Goal: Transaction & Acquisition: Purchase product/service

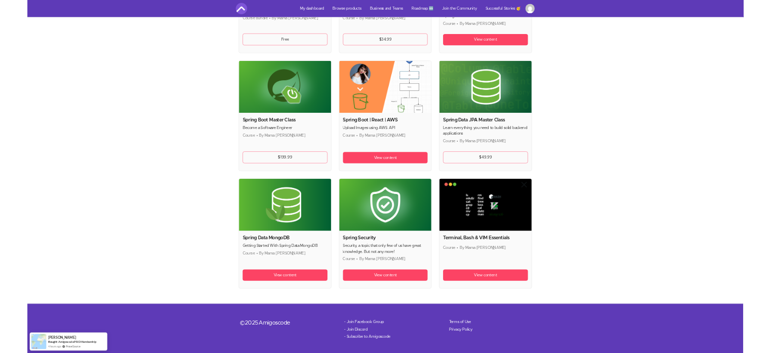
scroll to position [2177, 0]
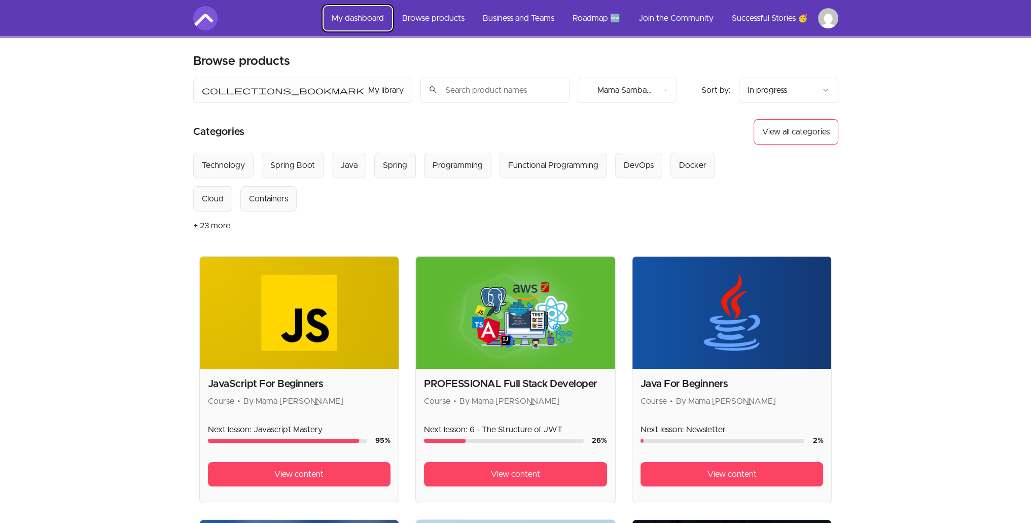
click at [371, 16] on link "My dashboard" at bounding box center [358, 18] width 68 height 24
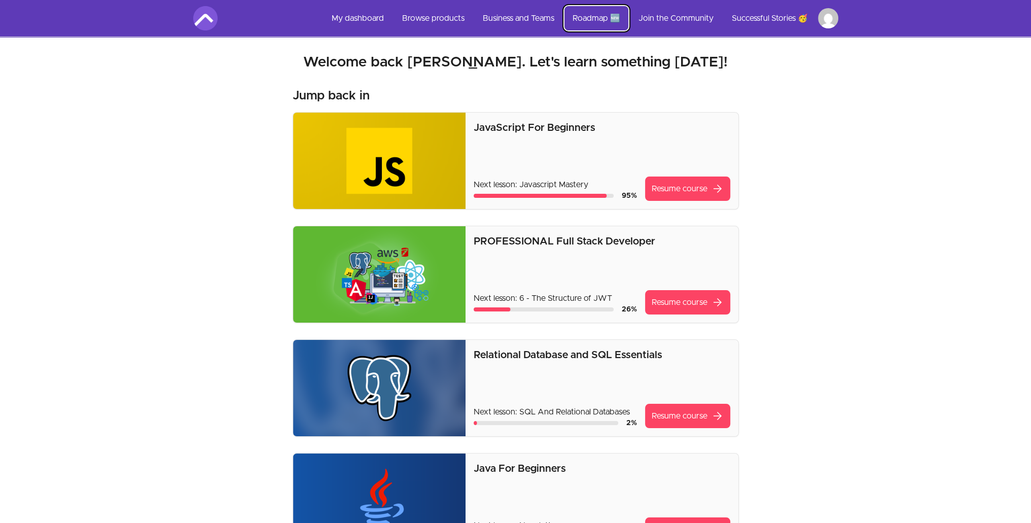
click at [383, 18] on link "Roadmap 🆕" at bounding box center [597, 18] width 64 height 24
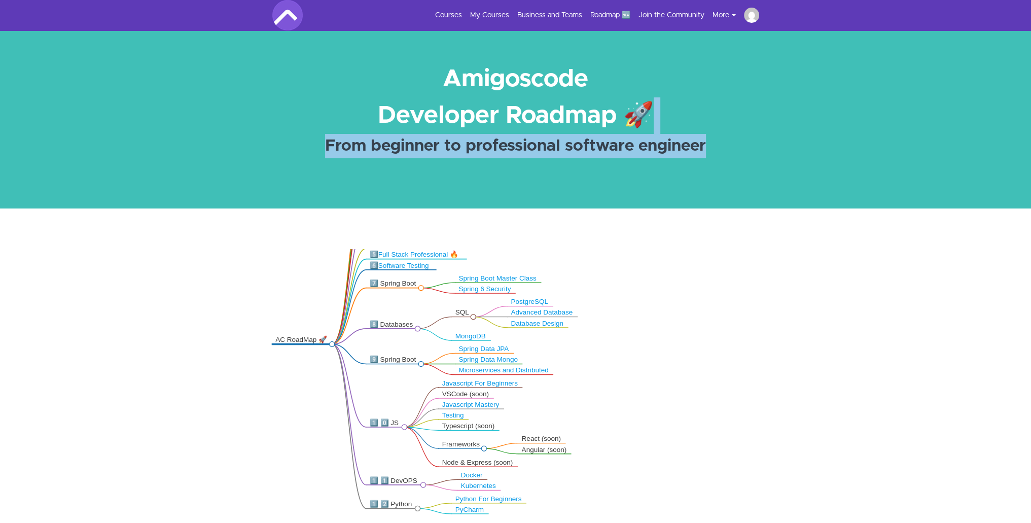
drag, startPoint x: 740, startPoint y: 149, endPoint x: 724, endPoint y: 123, distance: 29.6
click at [724, 123] on div "Amigoscode Developer Roadmap 🚀 From beginner to professional software engineer" at bounding box center [515, 119] width 507 height 117
click at [770, 142] on section "Amigoscode Developer Roadmap 🚀 From beginner to professional software engineer" at bounding box center [515, 119] width 1031 height 178
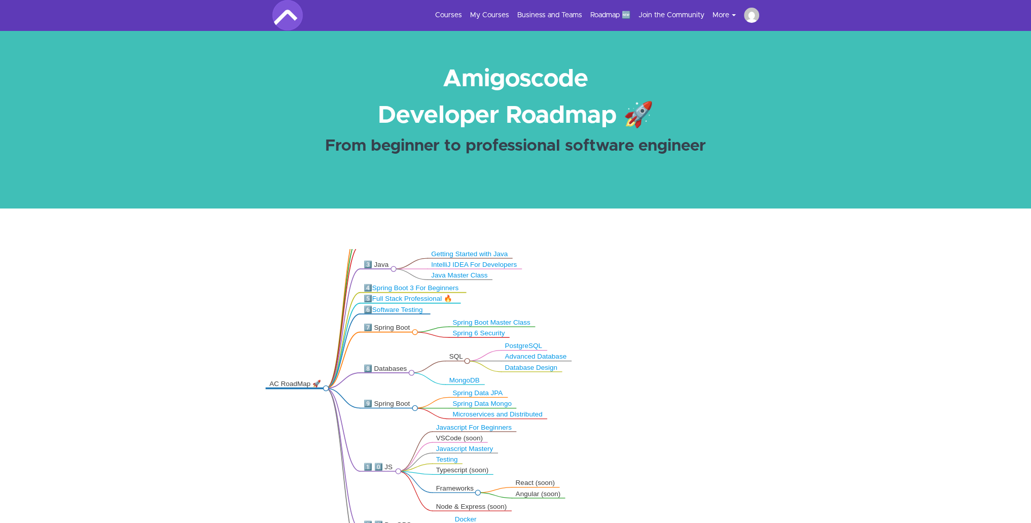
drag, startPoint x: 609, startPoint y: 315, endPoint x: 603, endPoint y: 360, distance: 44.5
click at [603, 360] on icon ".markmap{font:300 16px/20px sans-serif}.markmap-link{fill:none}.markmap-node>ci…" at bounding box center [515, 406] width 1031 height 314
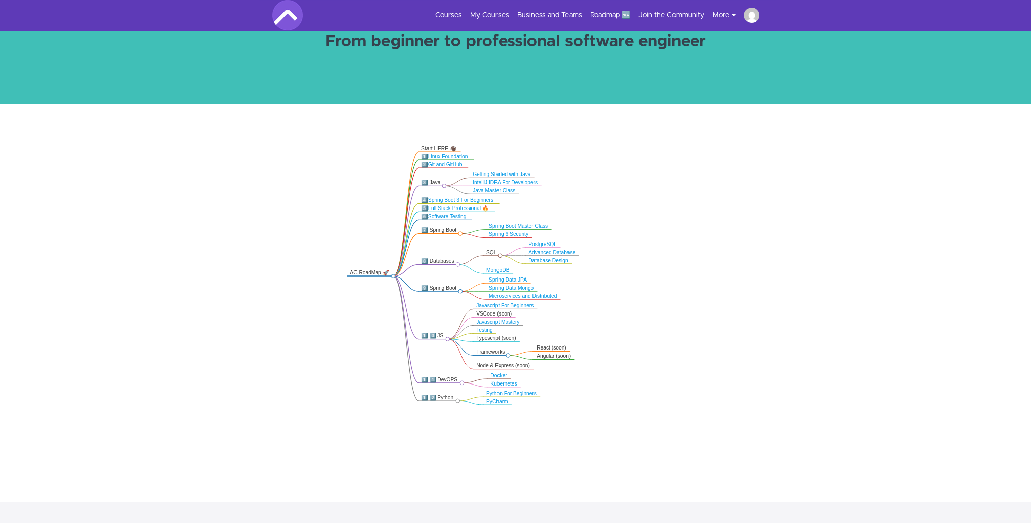
scroll to position [97, 0]
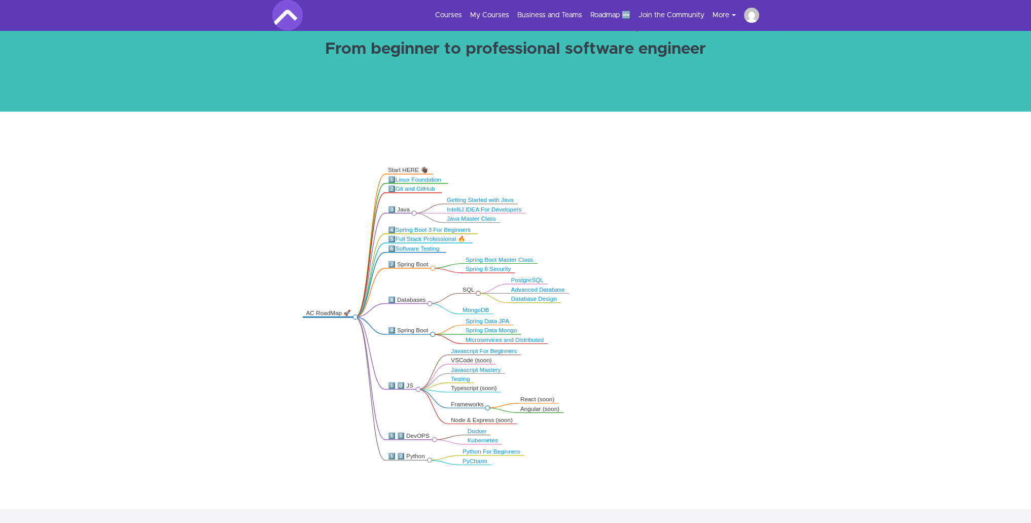
drag, startPoint x: 582, startPoint y: 250, endPoint x: 598, endPoint y: 277, distance: 30.9
click at [598, 277] on icon ".markmap{font:300 16px/20px sans-serif}.markmap-link{fill:none}.markmap-node>ci…" at bounding box center [515, 309] width 1031 height 314
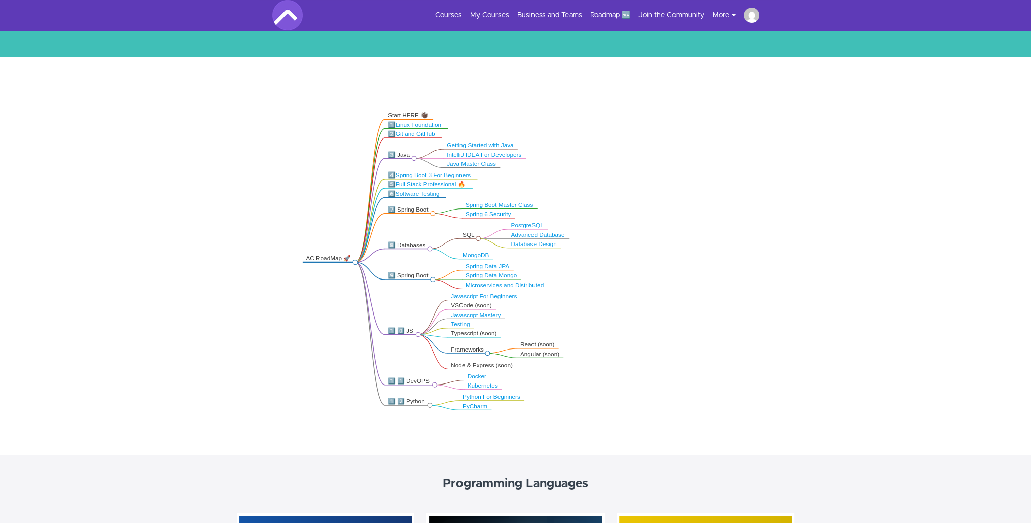
scroll to position [152, 0]
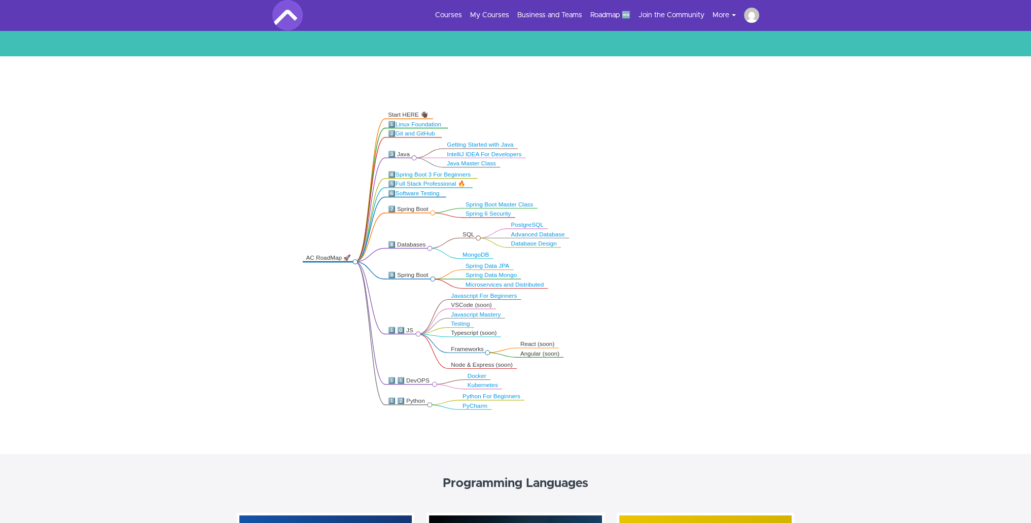
click at [488, 387] on link "Kubernetes" at bounding box center [483, 385] width 30 height 6
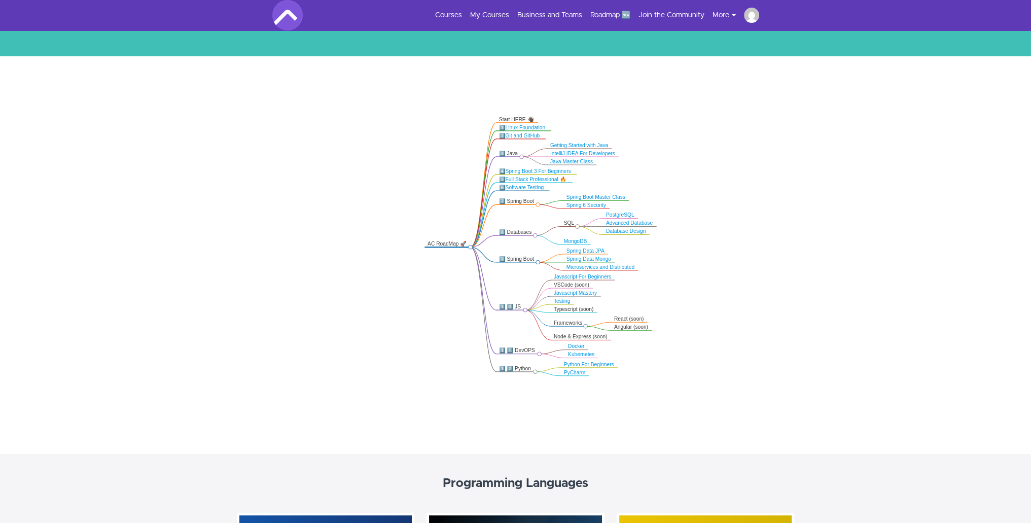
drag, startPoint x: 244, startPoint y: 347, endPoint x: 465, endPoint y: 400, distance: 227.0
click at [465, 400] on icon ".markmap{font:300 16px/20px sans-serif}.markmap-link{fill:none}.markmap-node>ci…" at bounding box center [515, 254] width 1031 height 314
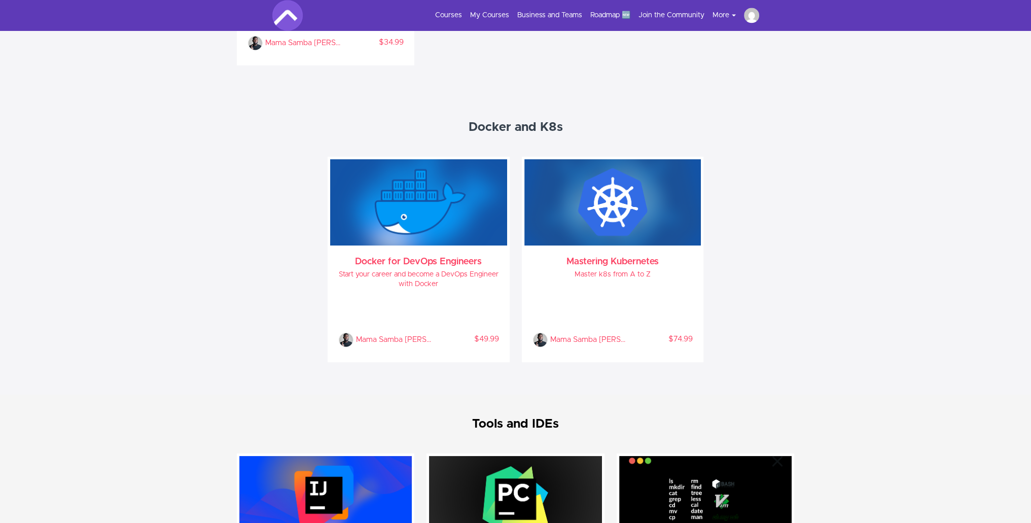
scroll to position [2029, 0]
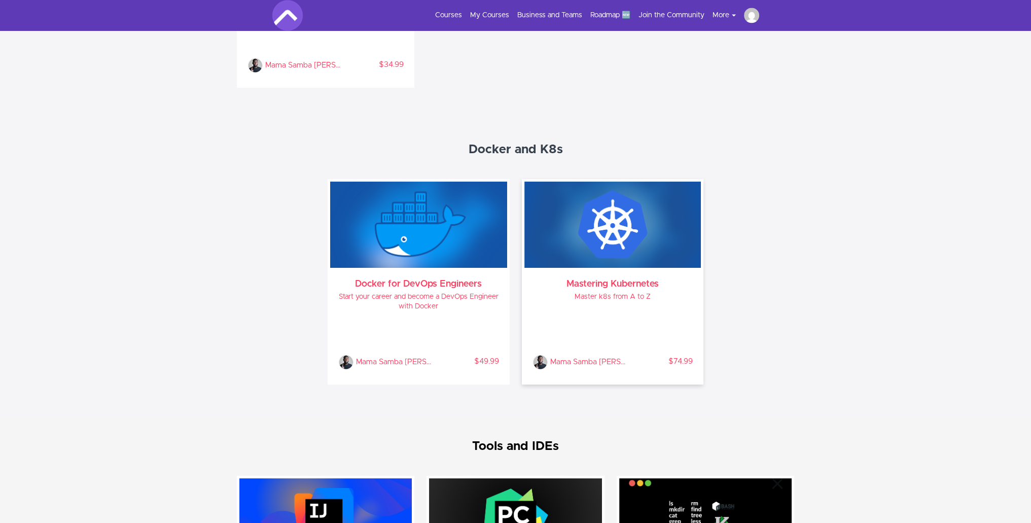
click at [618, 304] on div "Mastering Kubernetes Master k8s from A to Z Mama Samba Braima Nelson % COMPLETE…" at bounding box center [612, 325] width 177 height 114
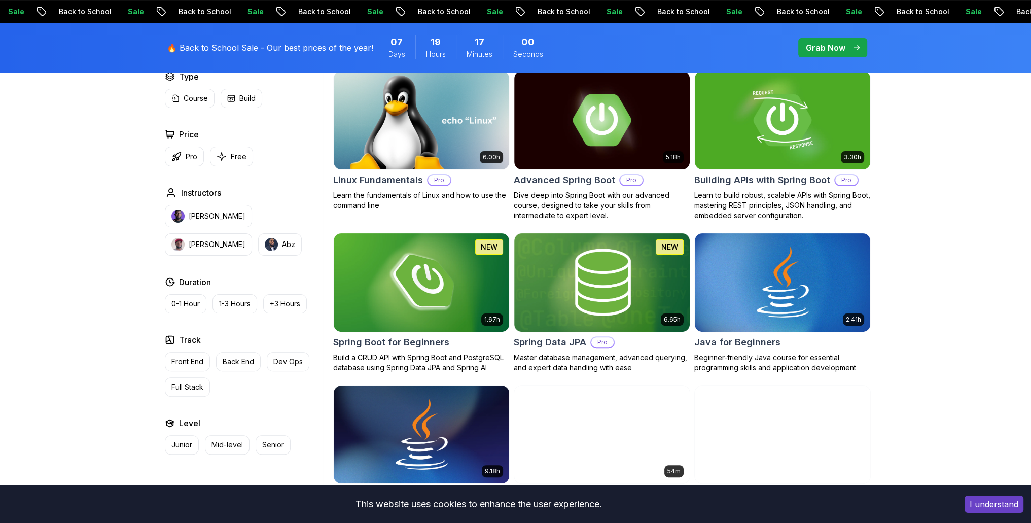
scroll to position [304, 0]
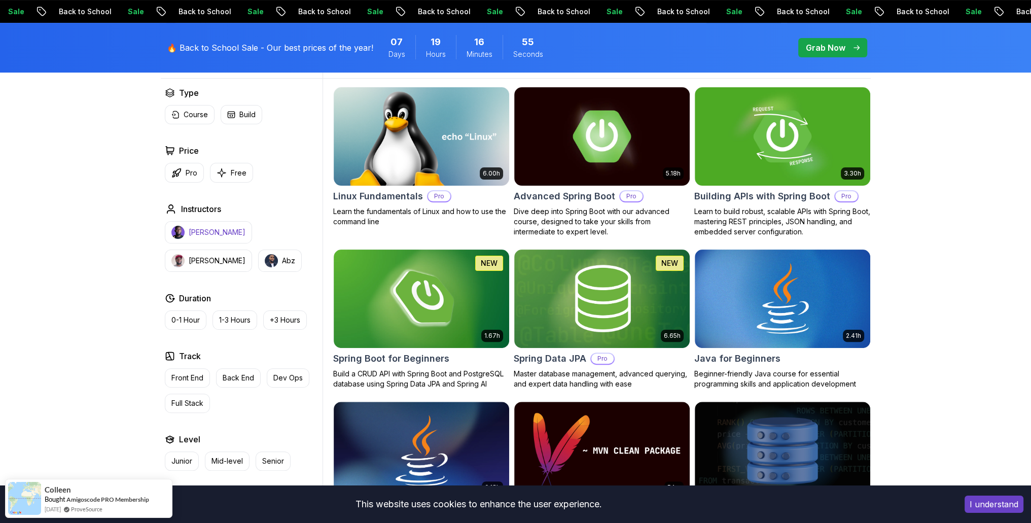
click at [209, 232] on p "[PERSON_NAME]" at bounding box center [217, 232] width 57 height 10
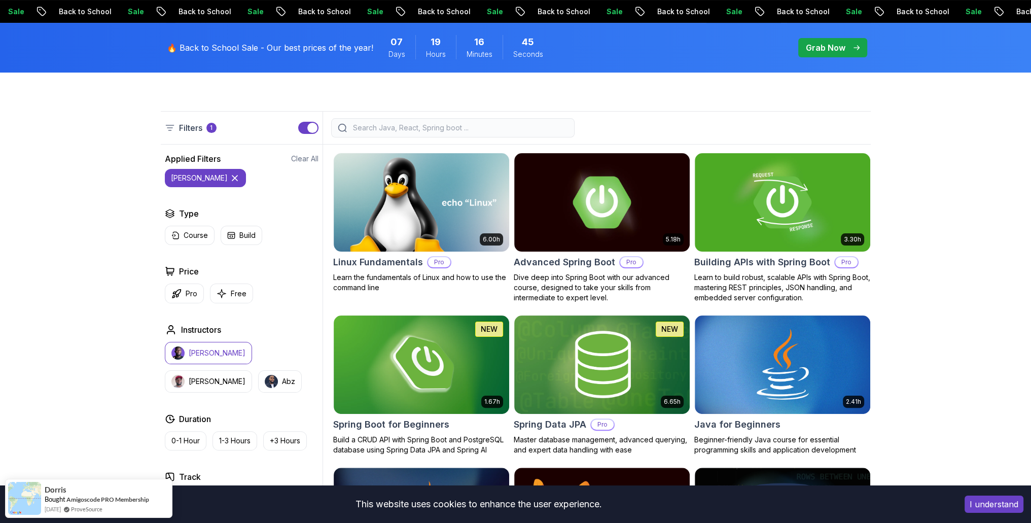
scroll to position [203, 0]
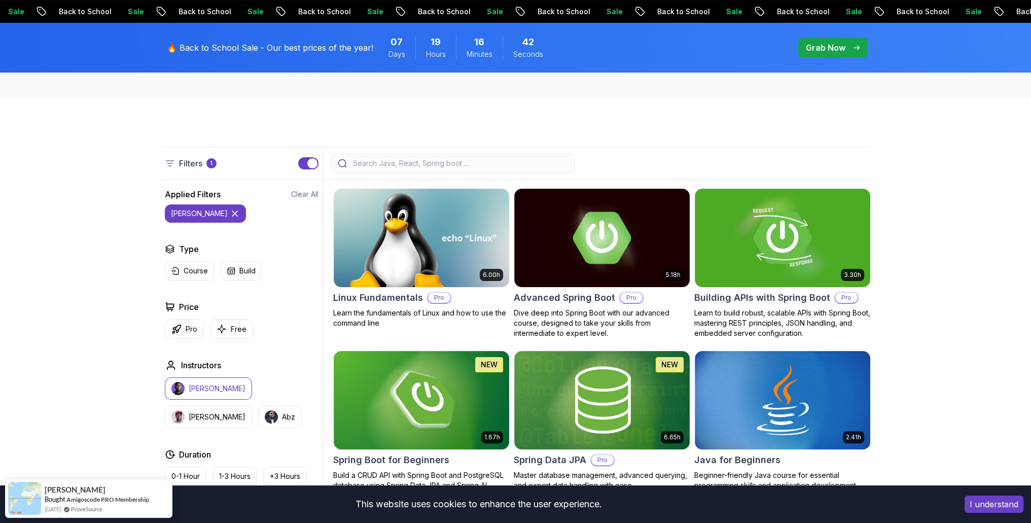
click at [822, 42] on p "Grab Now" at bounding box center [826, 48] width 40 height 12
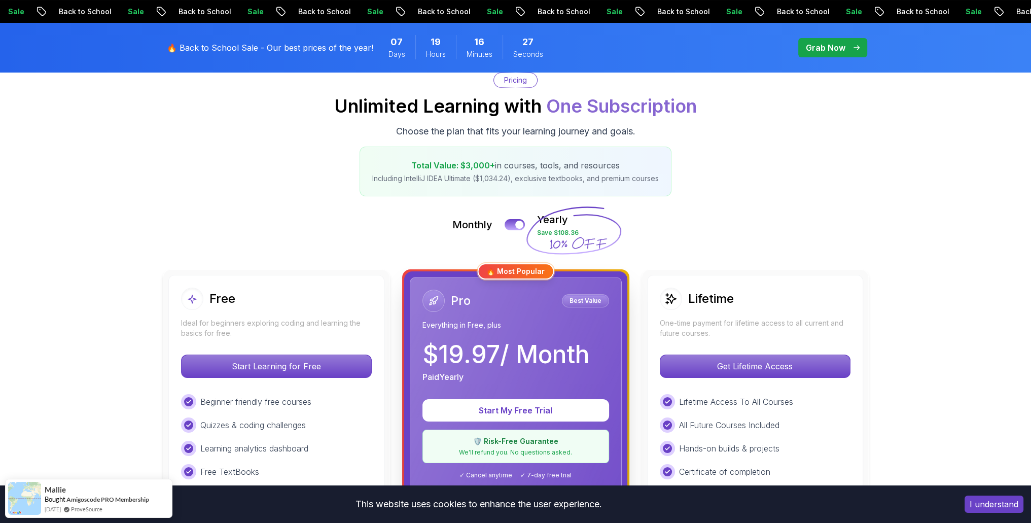
scroll to position [203, 0]
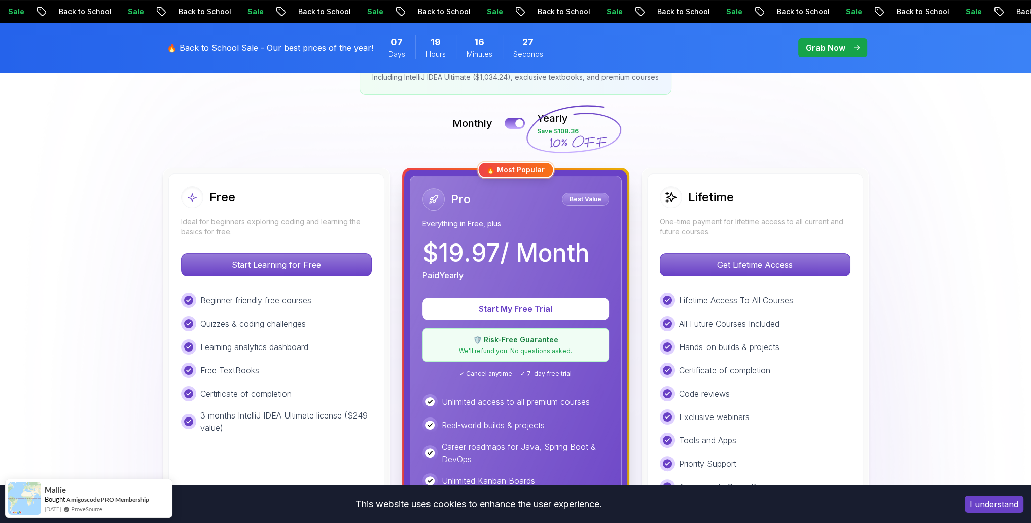
click at [775, 210] on div "Lifetime One-time payment for lifetime access to all current and future courses." at bounding box center [755, 211] width 191 height 51
click at [753, 220] on p "One-time payment for lifetime access to all current and future courses." at bounding box center [755, 227] width 191 height 20
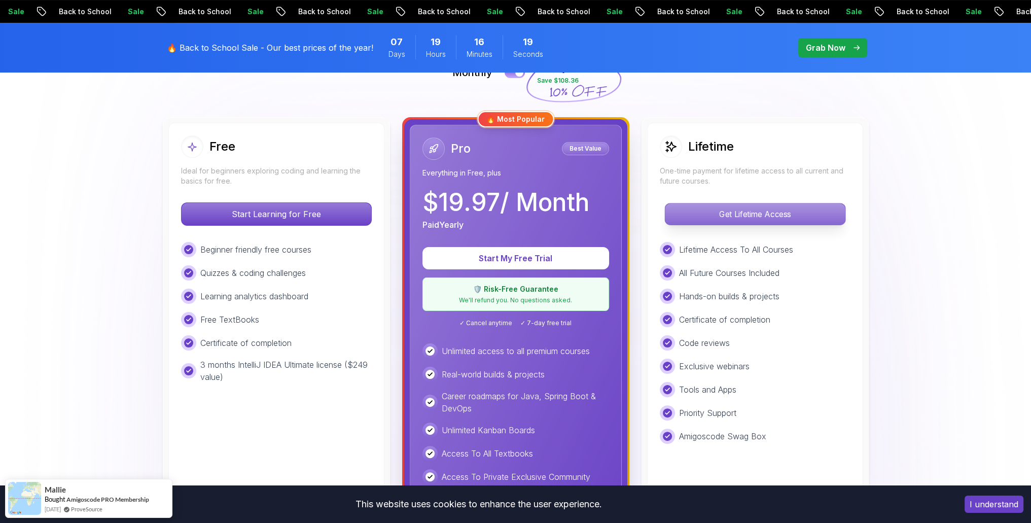
click at [767, 216] on p "Get Lifetime Access" at bounding box center [755, 213] width 180 height 21
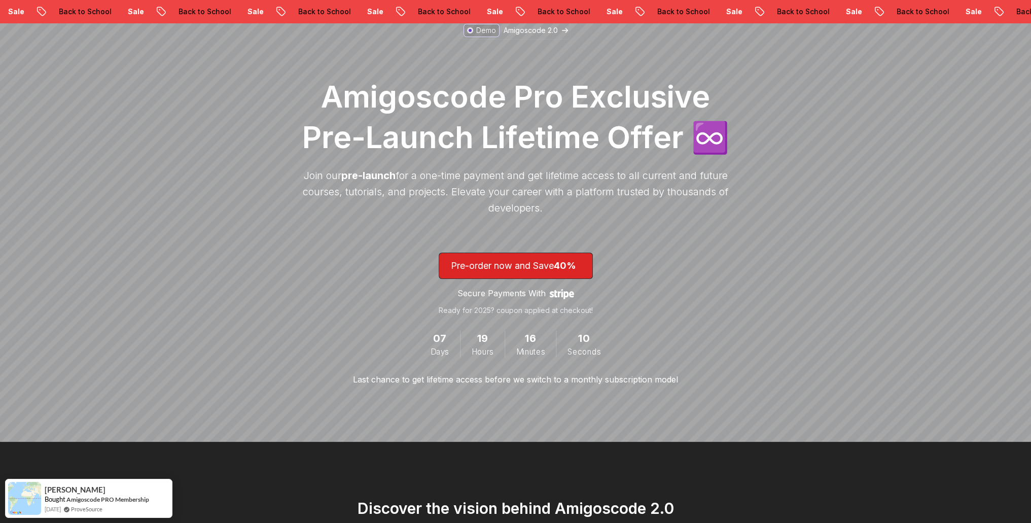
scroll to position [152, 0]
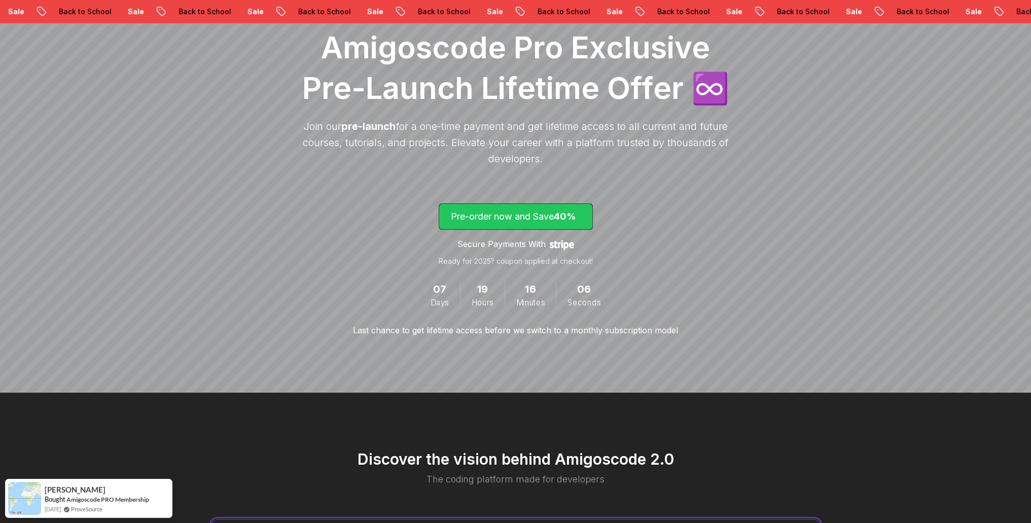
click at [558, 213] on span "40%" at bounding box center [565, 216] width 22 height 11
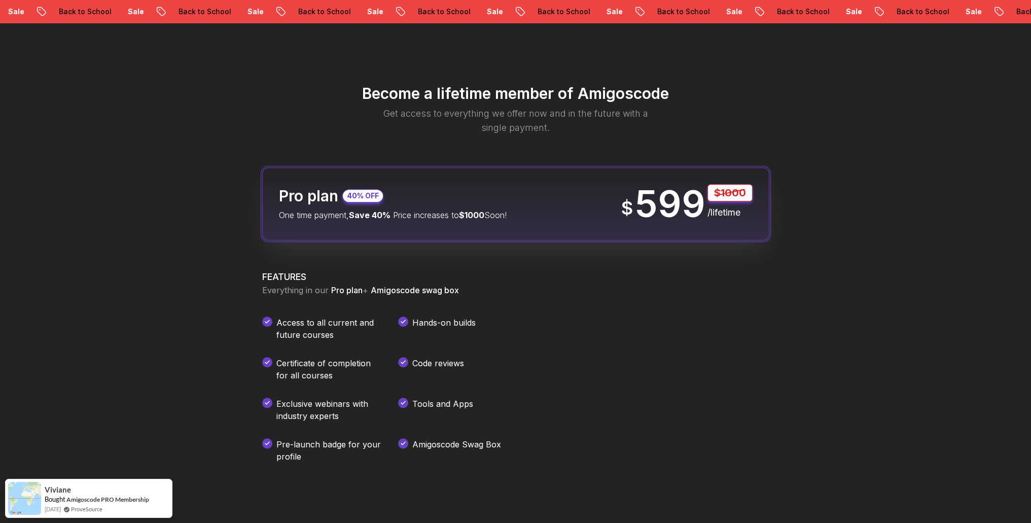
scroll to position [1193, 0]
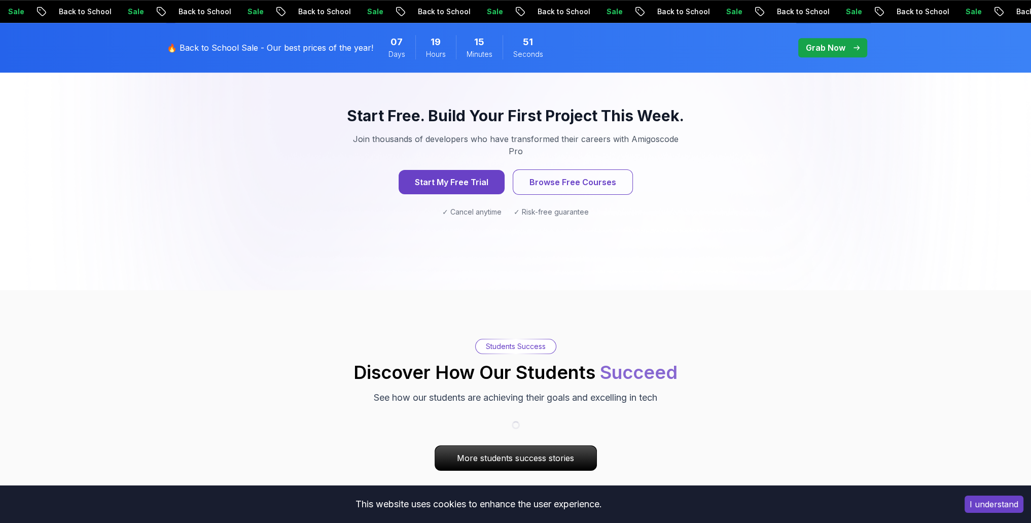
scroll to position [218, 0]
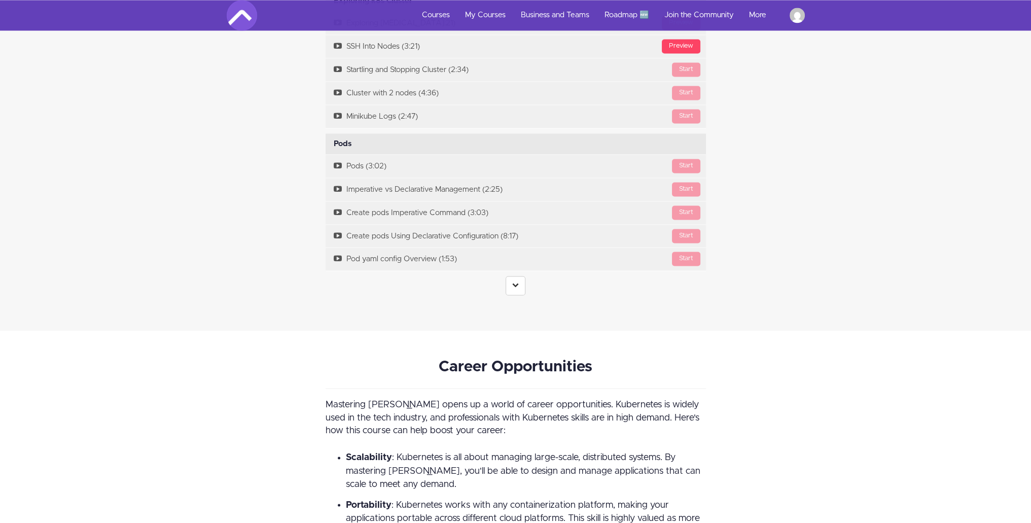
scroll to position [2130, 0]
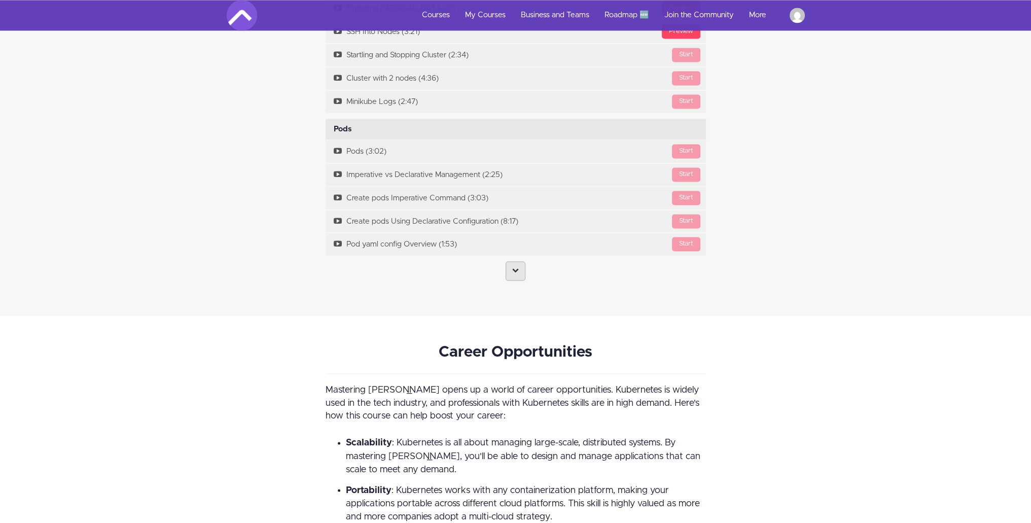
click at [513, 271] on icon at bounding box center [515, 270] width 7 height 7
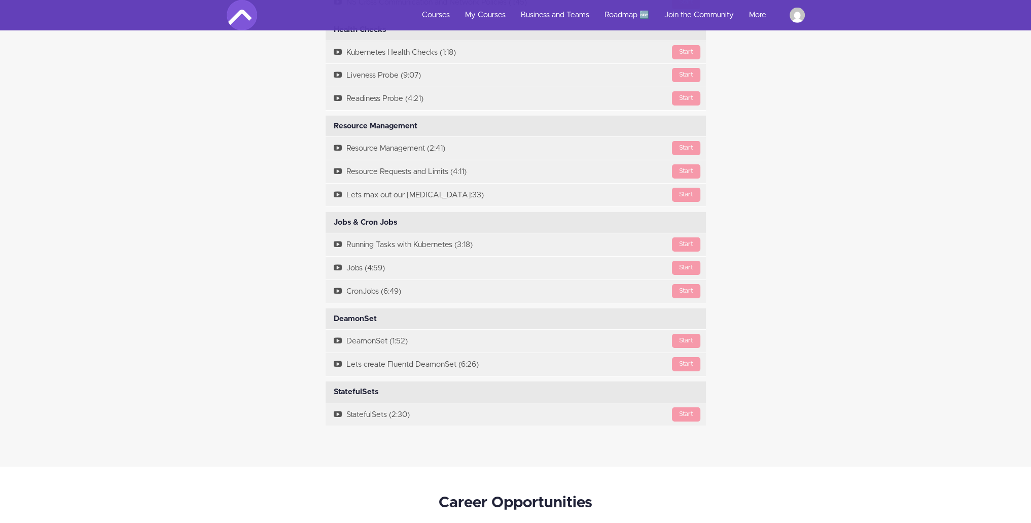
scroll to position [4413, 0]
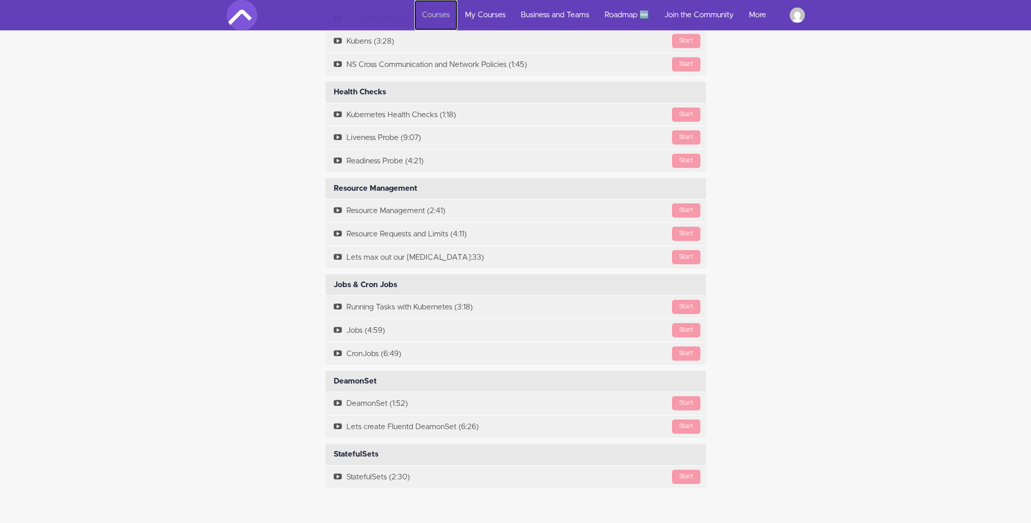
click at [426, 20] on link "Courses" at bounding box center [435, 15] width 43 height 30
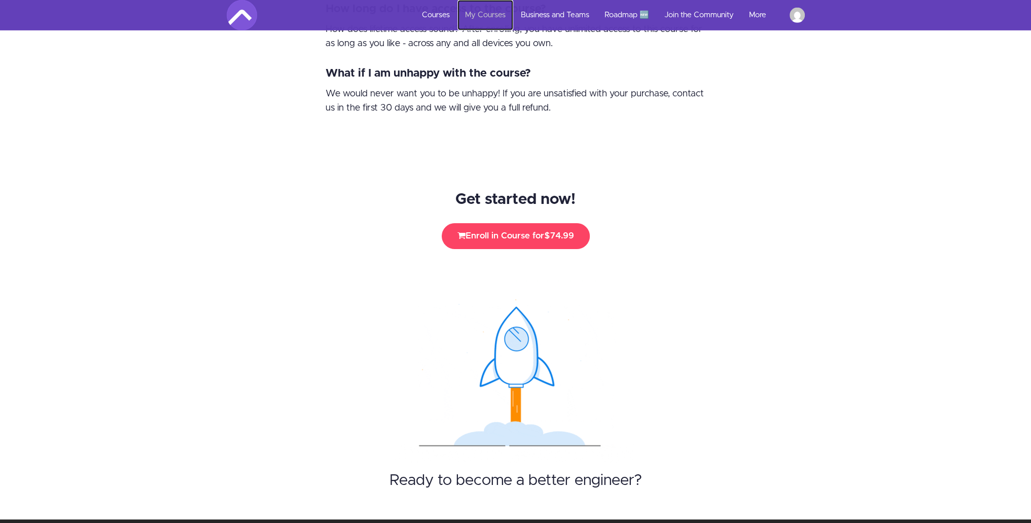
click at [478, 16] on link "My Courses" at bounding box center [486, 15] width 56 height 30
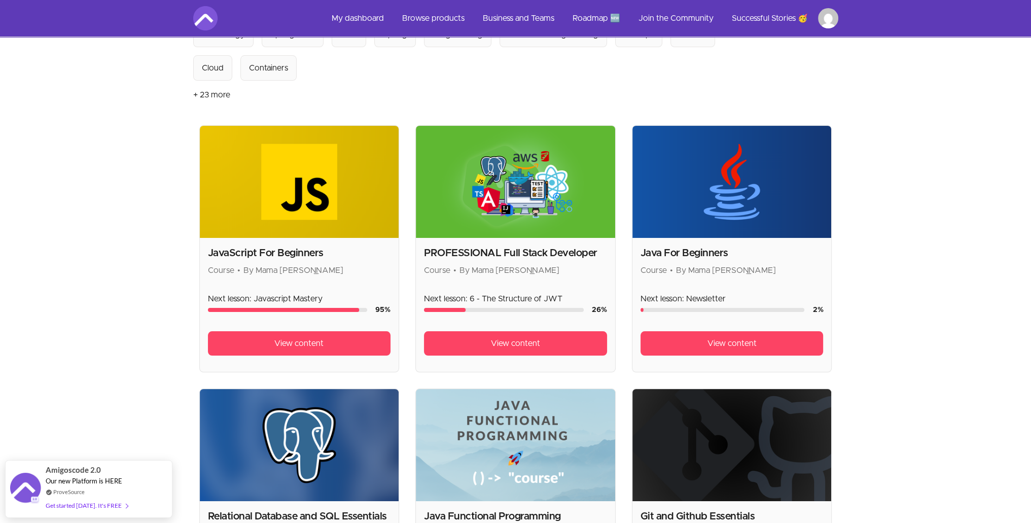
scroll to position [152, 0]
